Goal: Find specific page/section: Find specific page/section

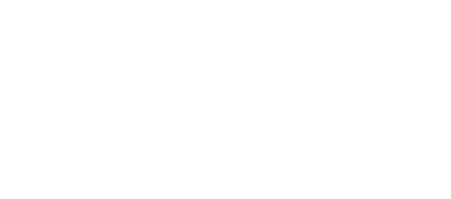
scroll to position [36, 0]
drag, startPoint x: 328, startPoint y: 29, endPoint x: 311, endPoint y: 12, distance: 23.8
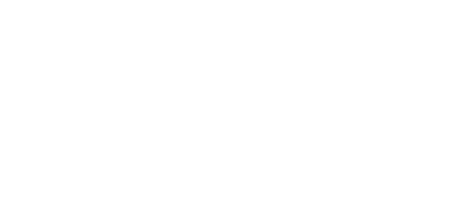
drag, startPoint x: 100, startPoint y: 107, endPoint x: 193, endPoint y: 169, distance: 111.4
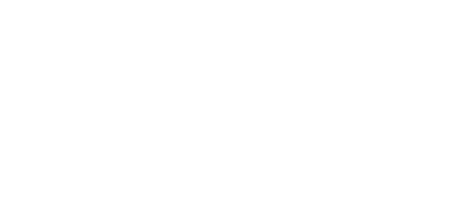
click at [10, 121] on icon at bounding box center [13, 131] width 20 height 20
